Goal: Task Accomplishment & Management: Use online tool/utility

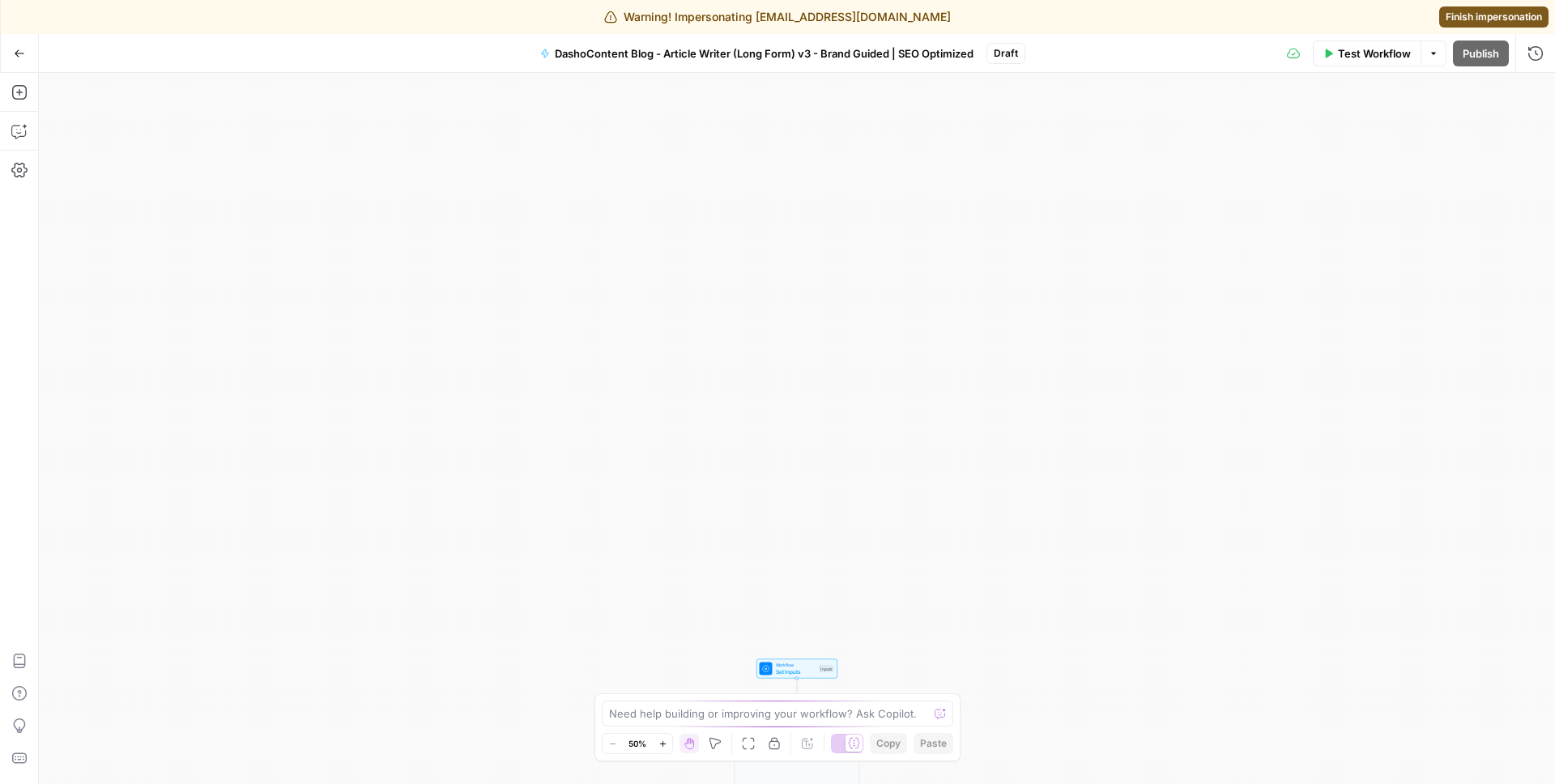
click at [752, 745] on icon "button" at bounding box center [747, 743] width 13 height 13
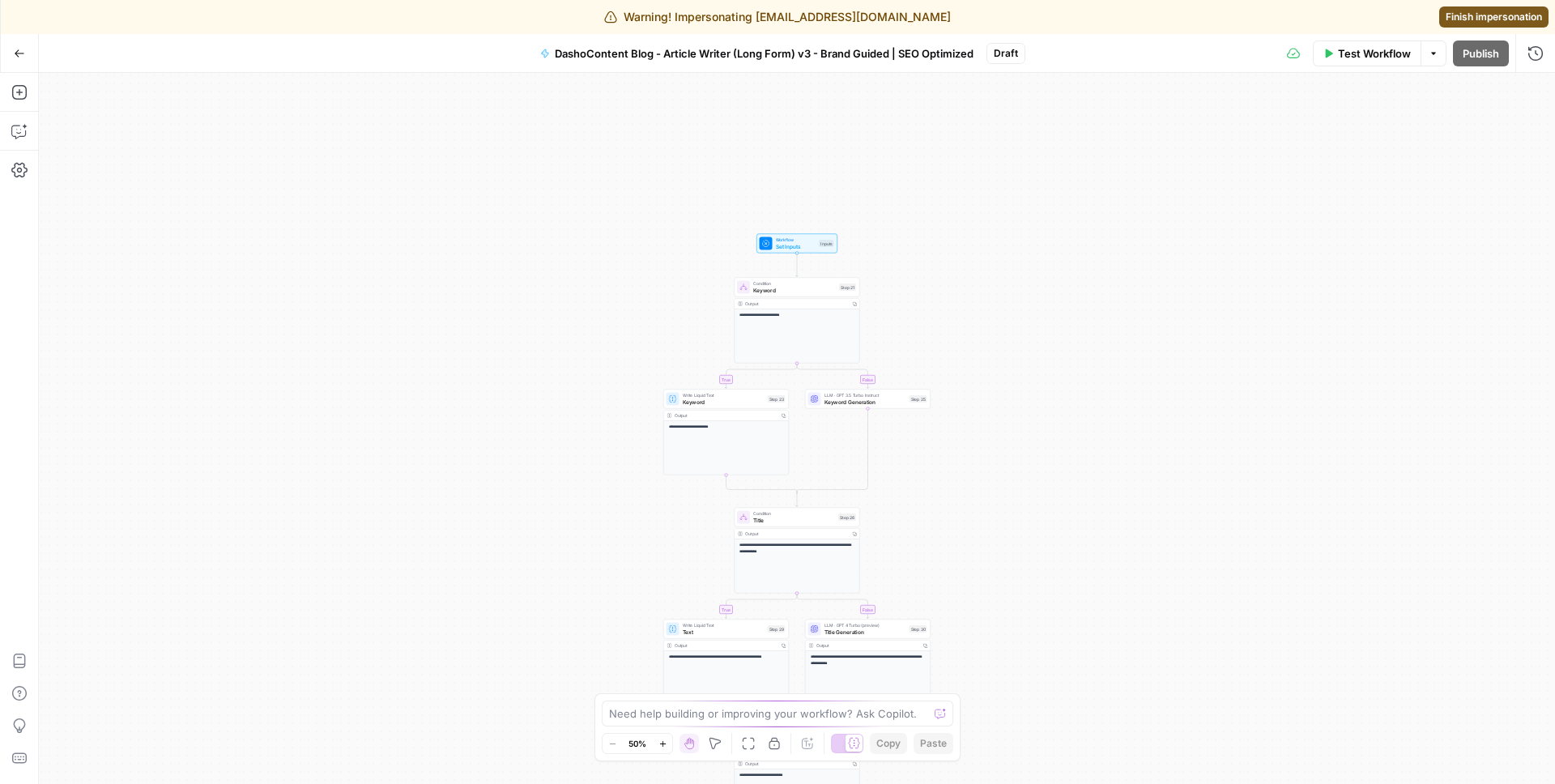
click at [810, 248] on span "Set Inputs" at bounding box center [796, 247] width 40 height 8
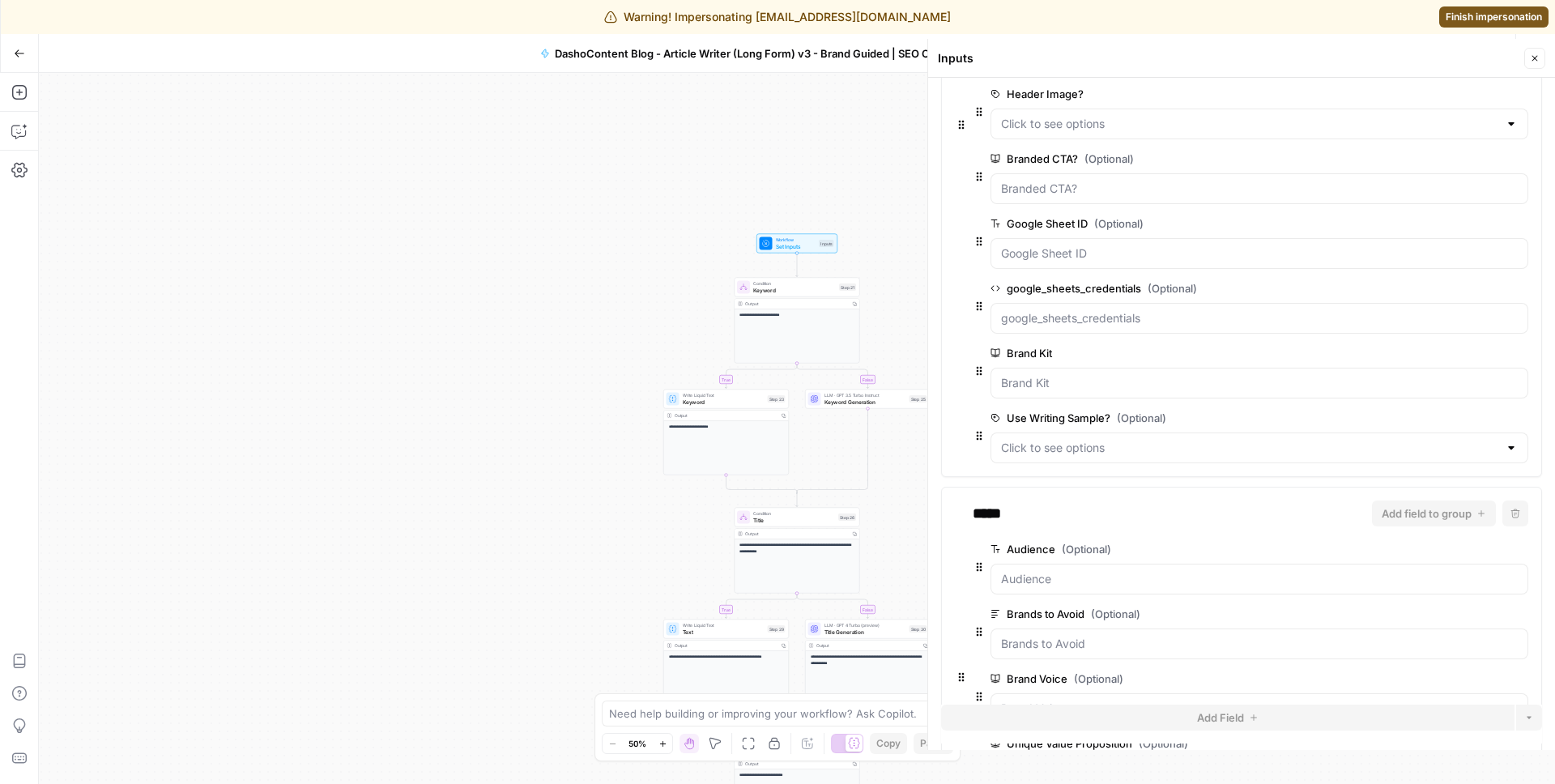
scroll to position [504, 0]
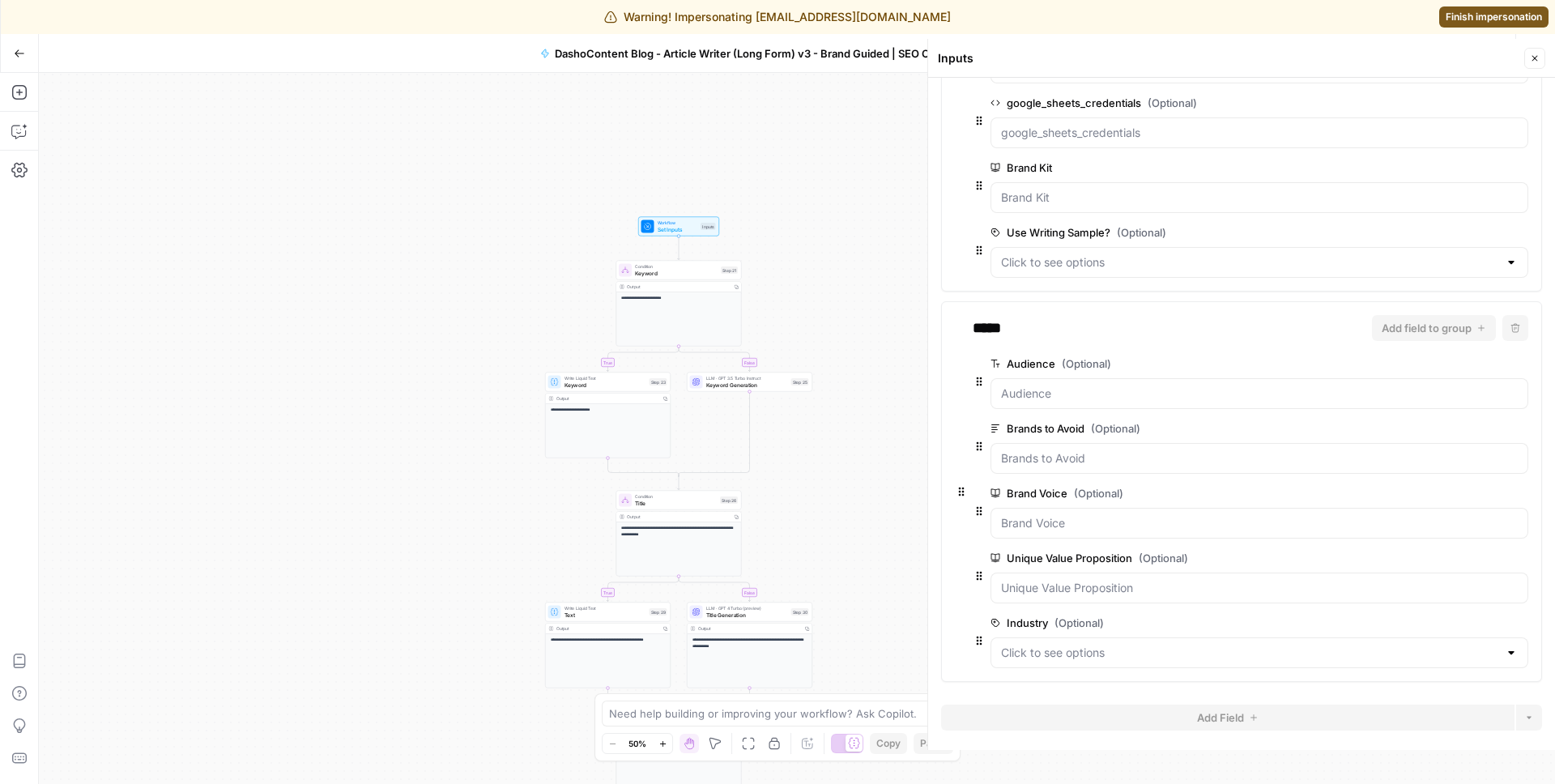
drag, startPoint x: 534, startPoint y: 224, endPoint x: 474, endPoint y: 212, distance: 61.2
click at [474, 212] on div "**********" at bounding box center [796, 428] width 1516 height 711
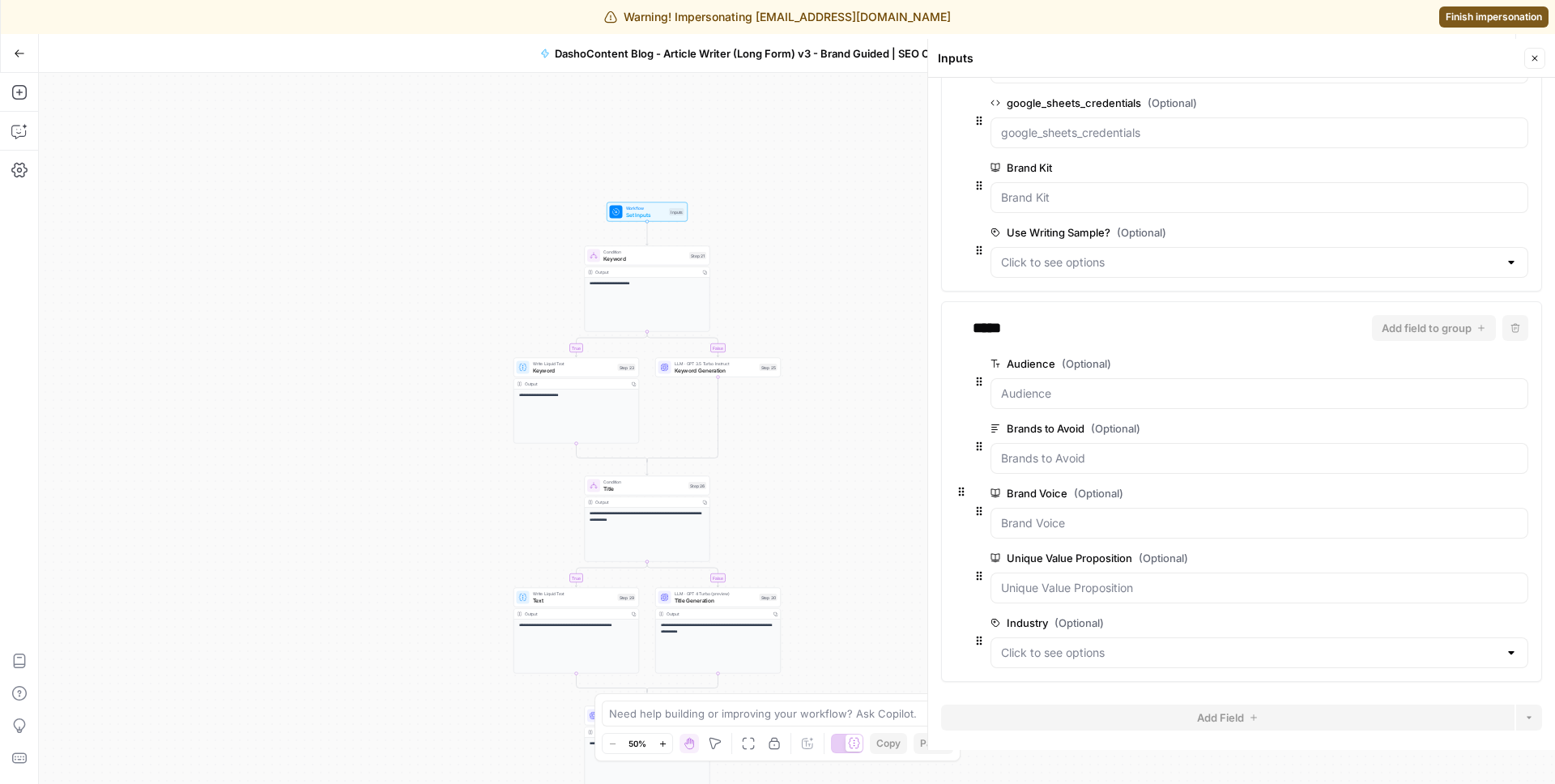
drag, startPoint x: 801, startPoint y: 151, endPoint x: 812, endPoint y: 116, distance: 36.7
click at [638, 118] on div "**********" at bounding box center [796, 428] width 1516 height 711
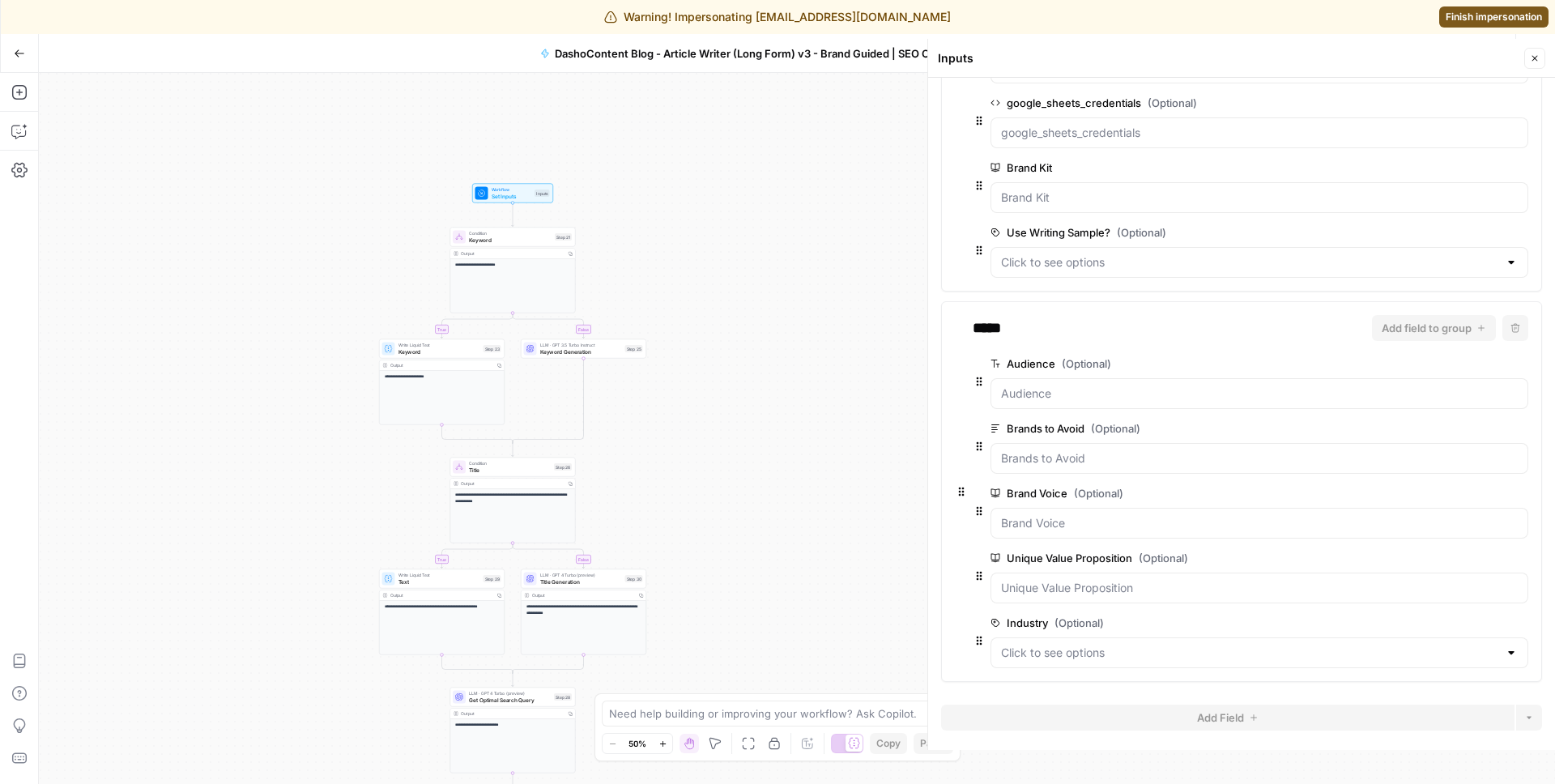
click at [1534, 57] on icon "button" at bounding box center [1535, 59] width 10 height 10
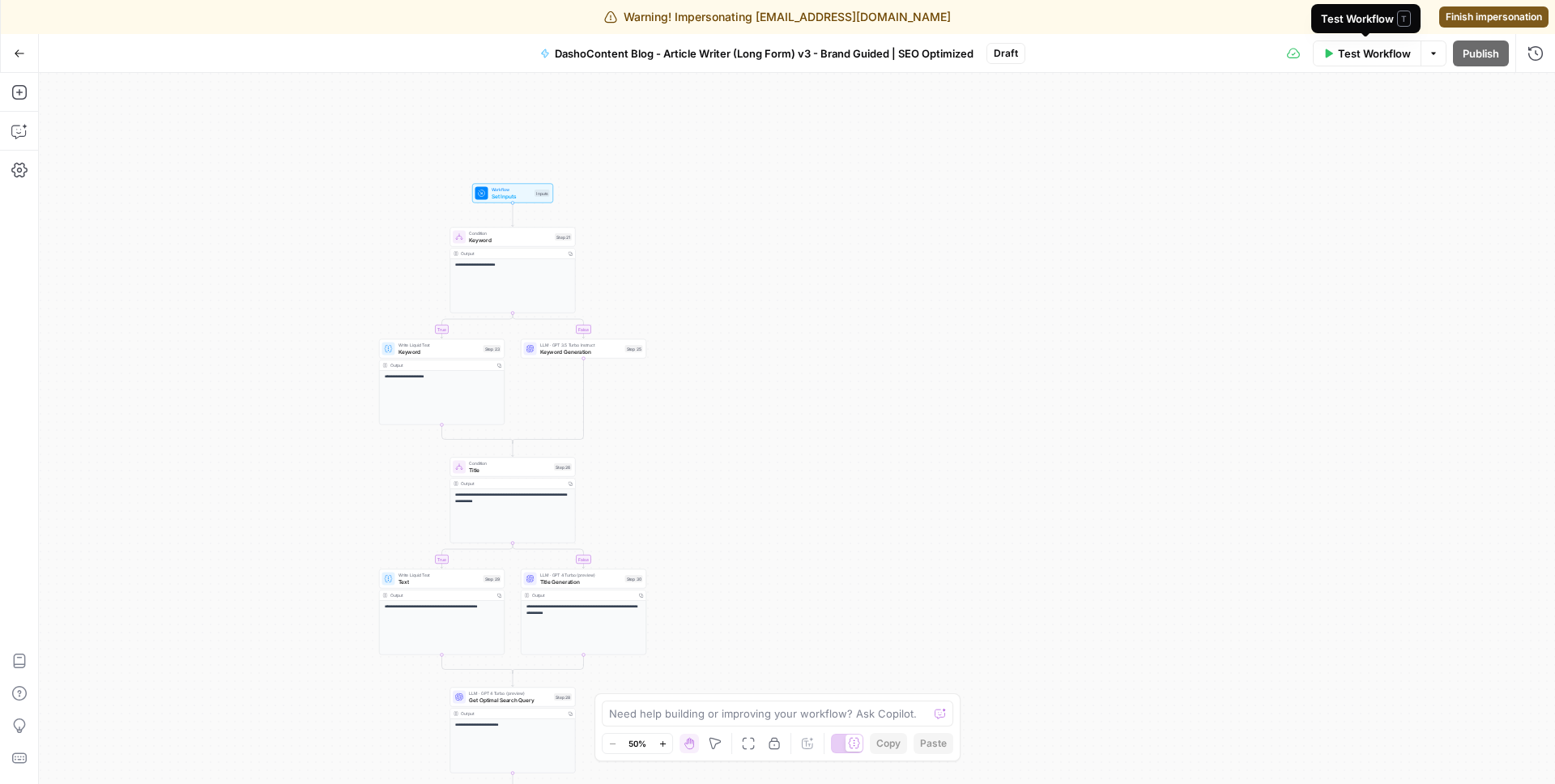
click at [1373, 54] on span "Test Workflow" at bounding box center [1374, 53] width 73 height 16
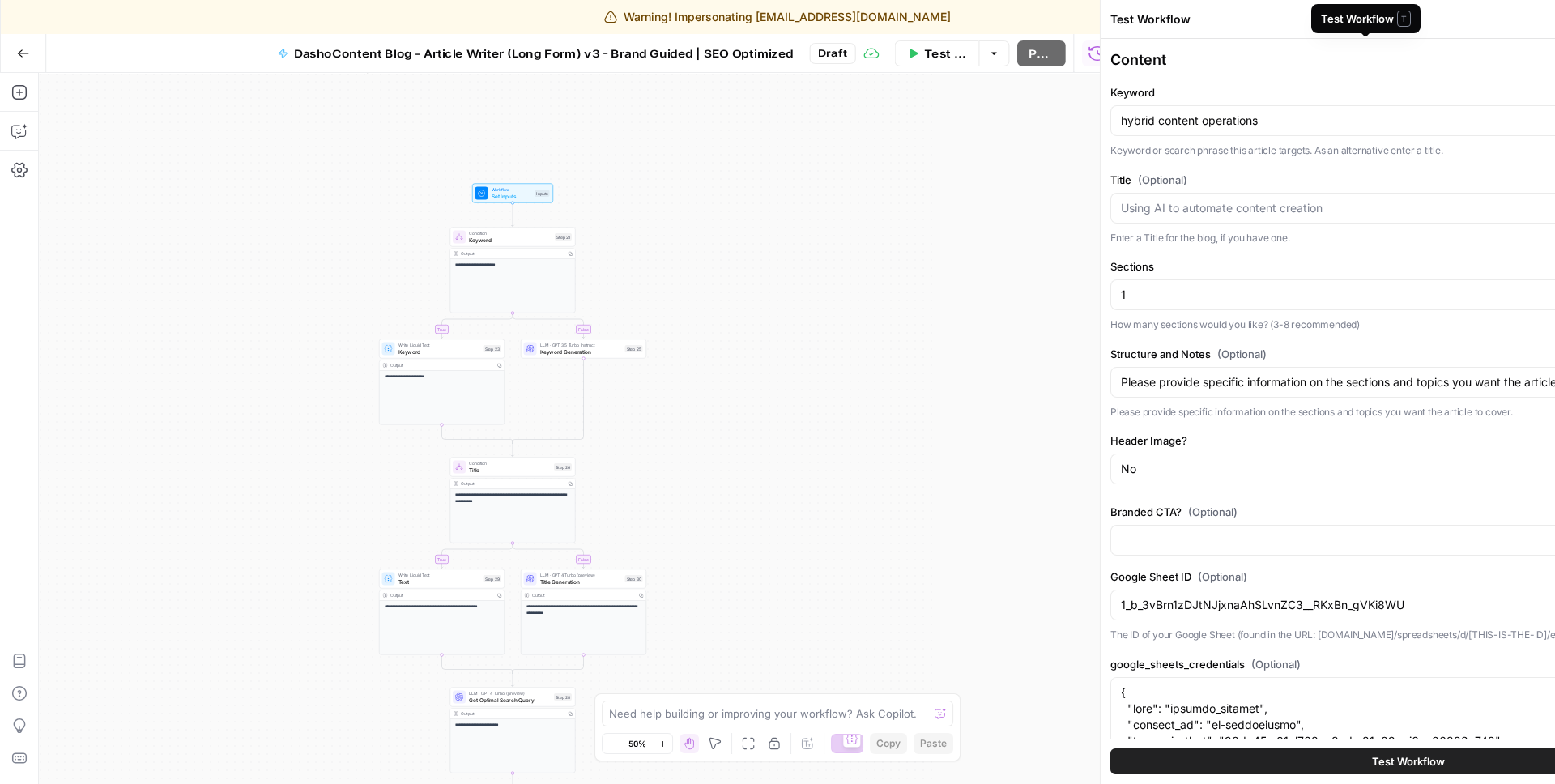
type input "New Brand Kit"
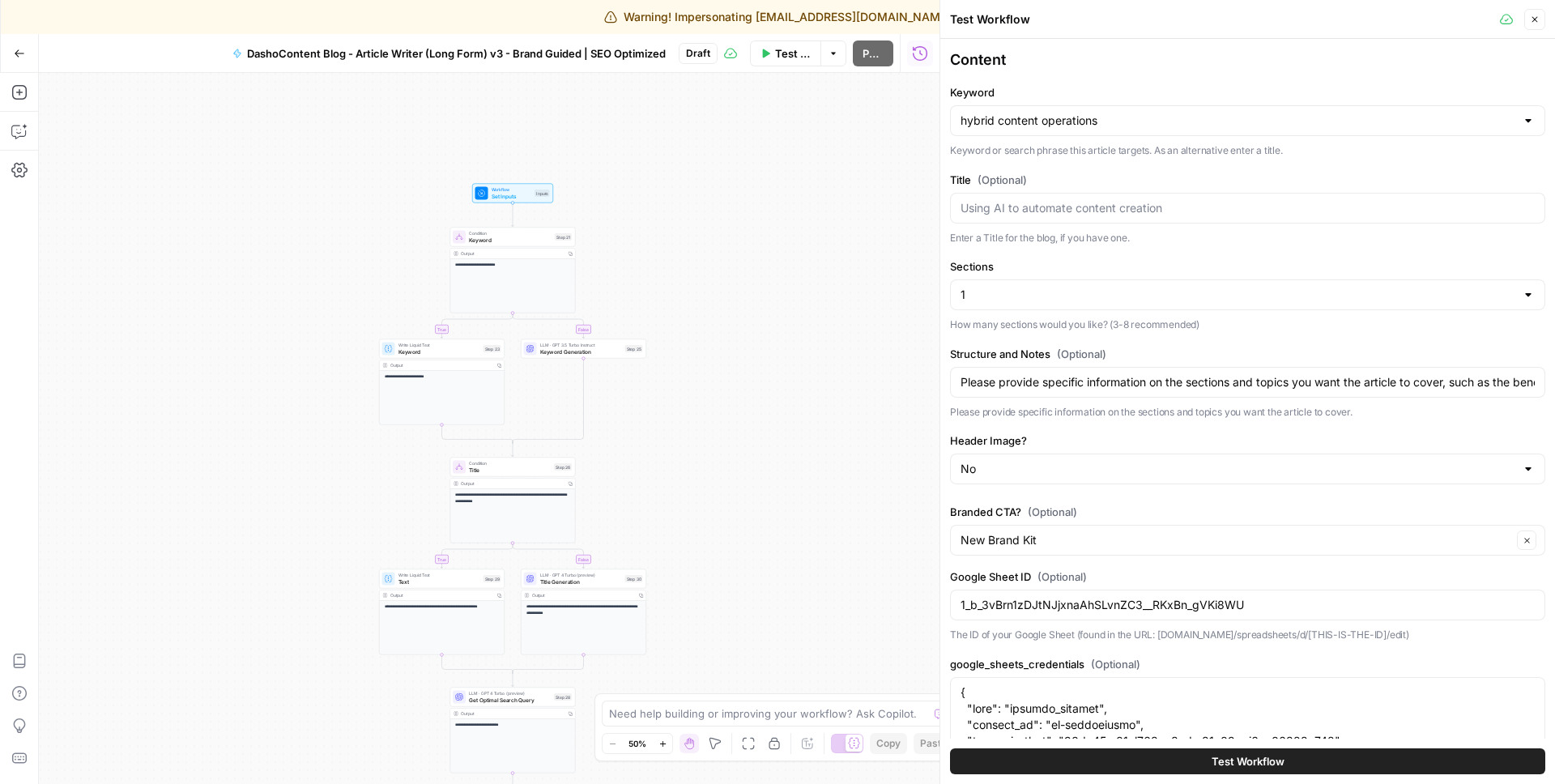
click at [504, 198] on span "Set Inputs" at bounding box center [512, 196] width 40 height 8
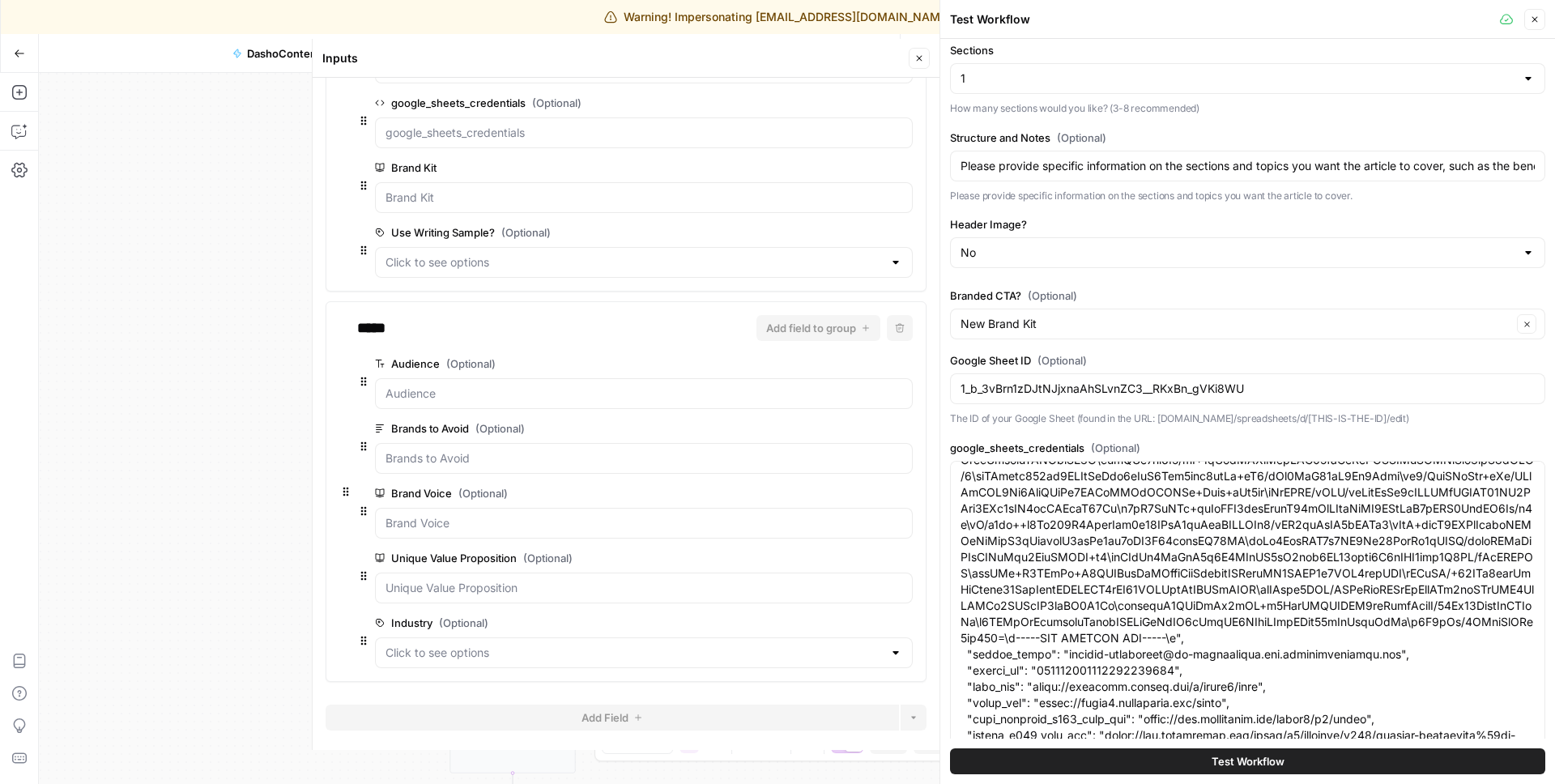
scroll to position [0, 0]
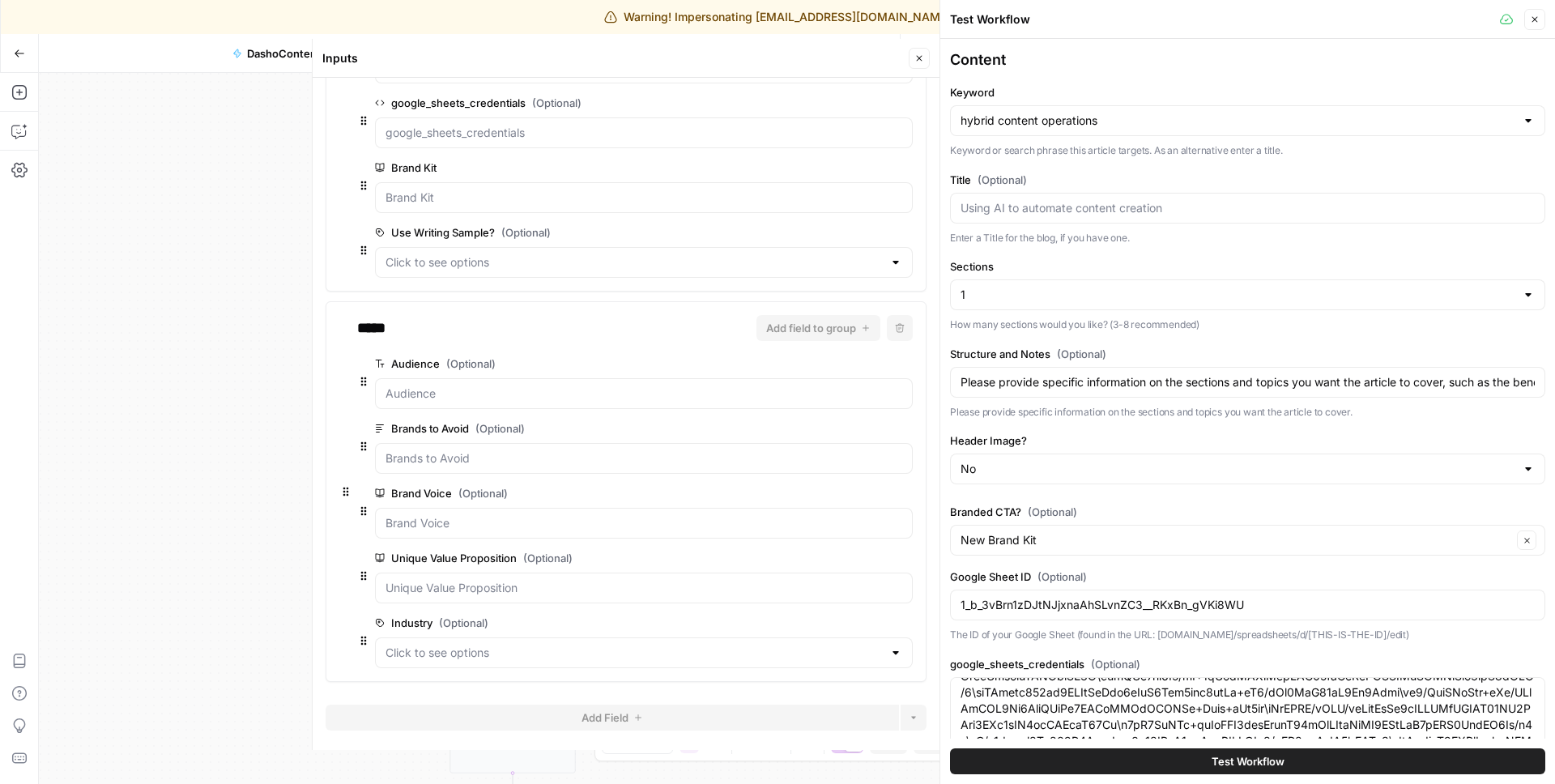
type input "New Brand Kit"
click at [1543, 20] on button "Close" at bounding box center [1534, 19] width 21 height 21
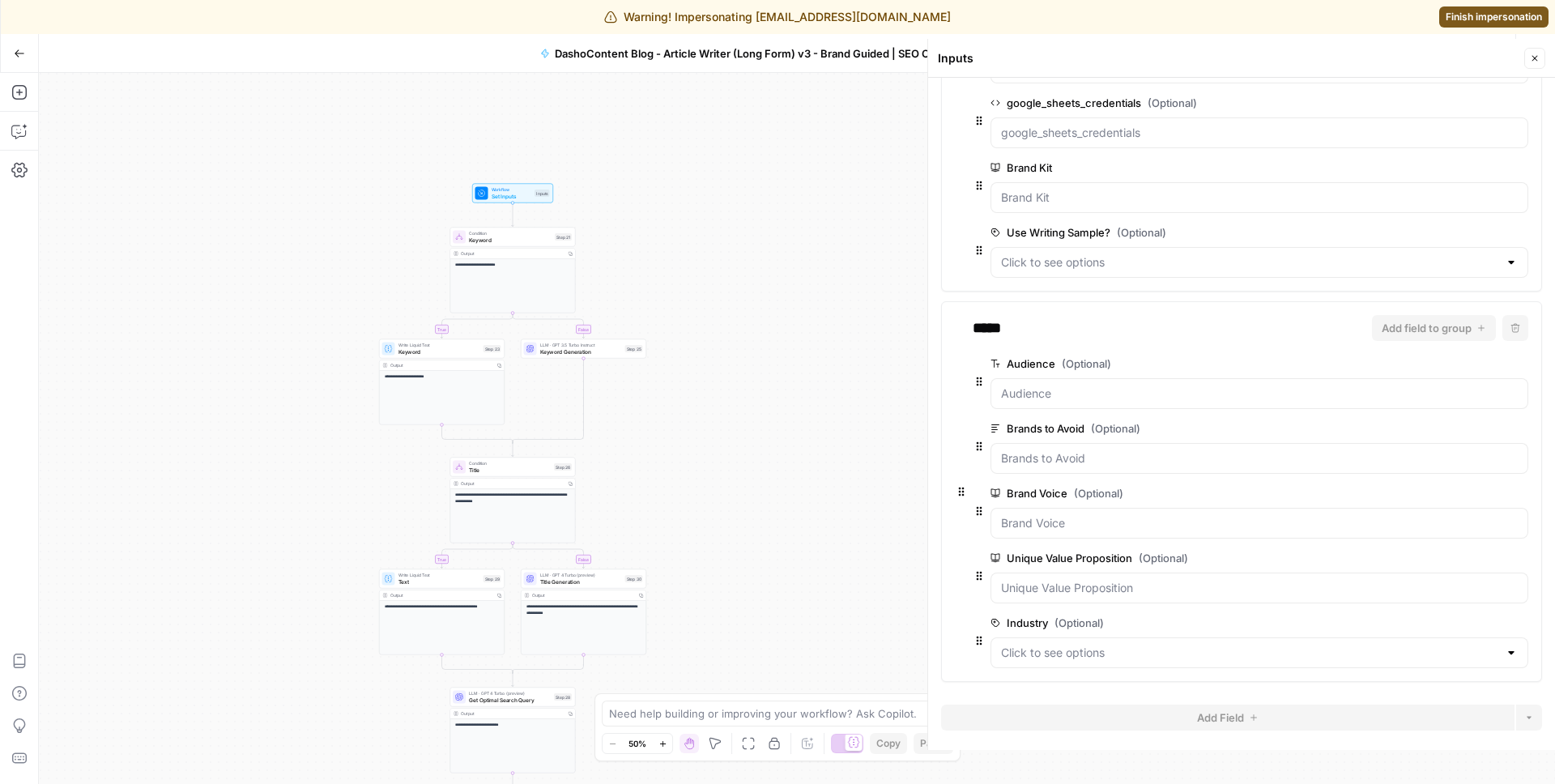
click at [1534, 59] on icon "button" at bounding box center [1535, 59] width 6 height 6
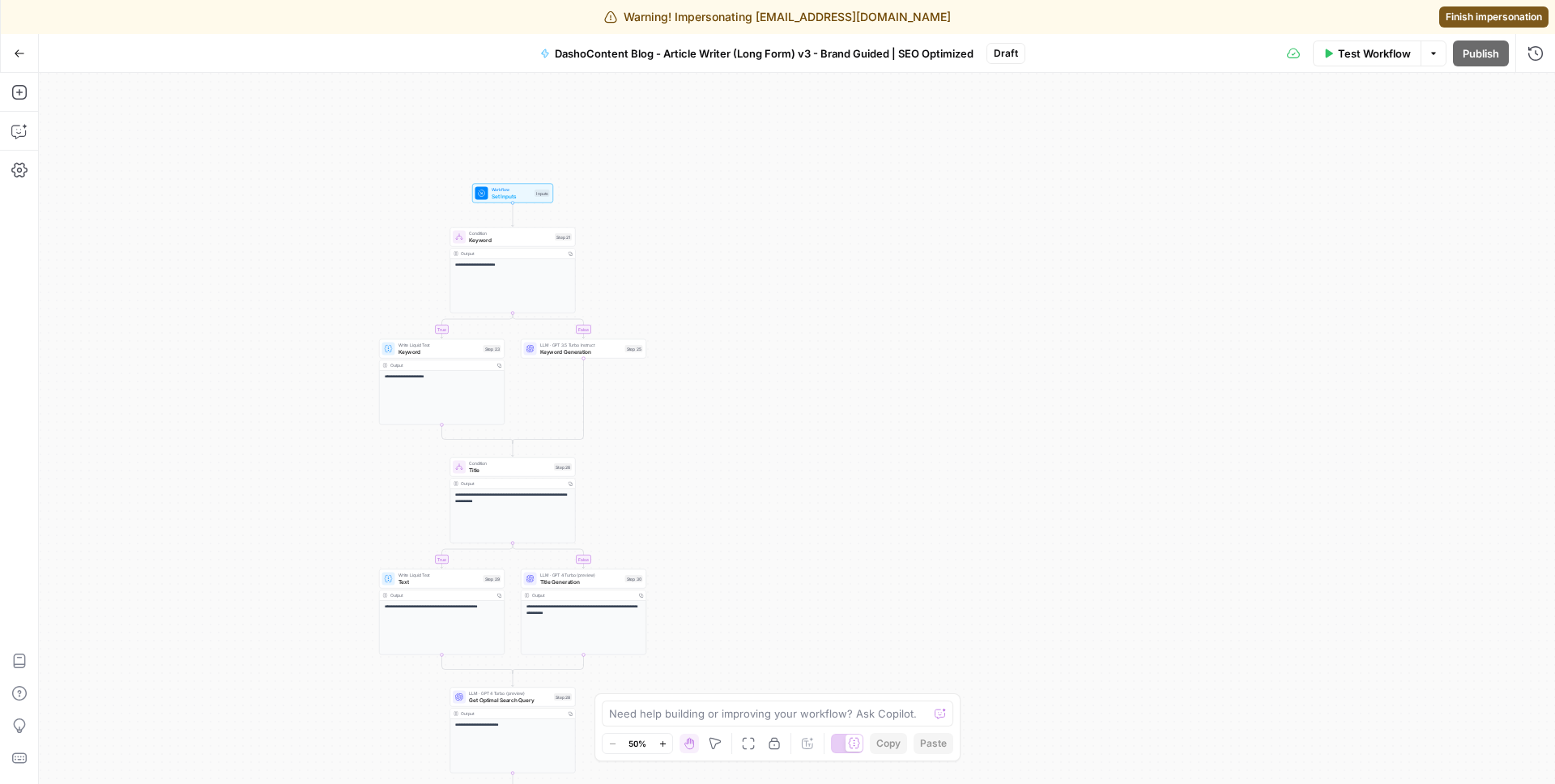
click at [1497, 13] on span "Finish impersonation" at bounding box center [1493, 17] width 96 height 14
